Goal: Navigation & Orientation: Go to known website

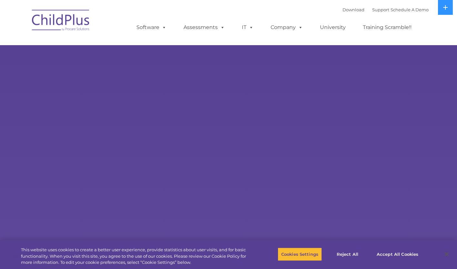
select select "MEDIUM"
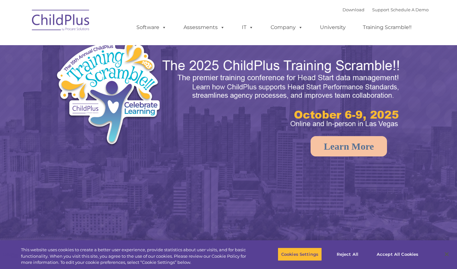
select select "MEDIUM"
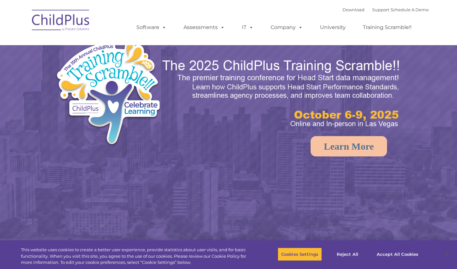
select select "MEDIUM"
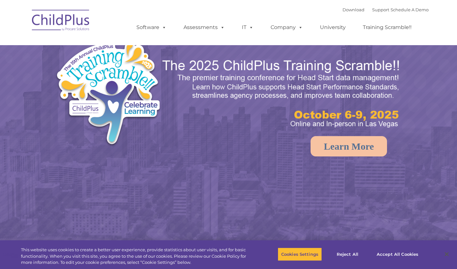
select select "MEDIUM"
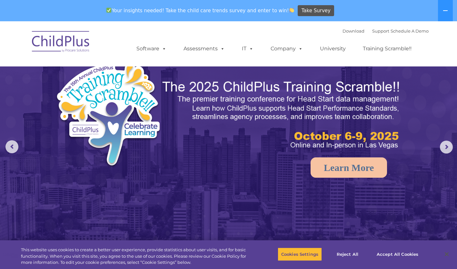
click at [440, 103] on img at bounding box center [228, 164] width 457 height 287
